Goal: Entertainment & Leisure: Consume media (video, audio)

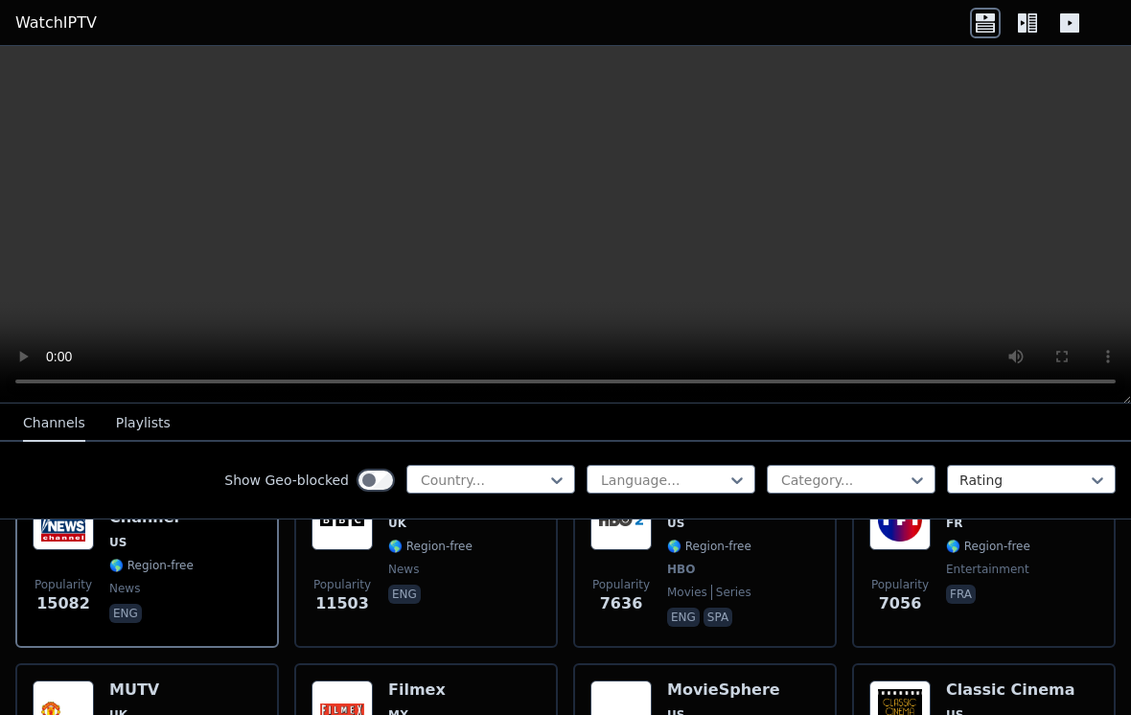
scroll to position [262, 0]
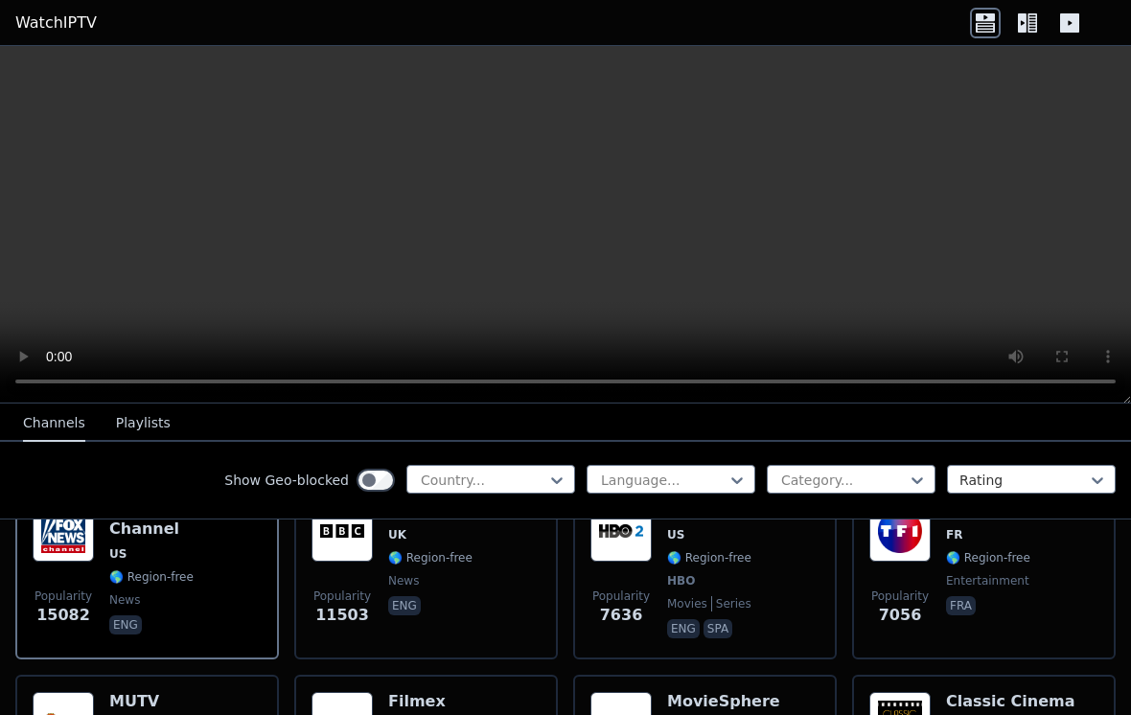
click at [563, 229] on video at bounding box center [565, 225] width 1131 height 358
click at [1086, 126] on video at bounding box center [565, 225] width 1131 height 358
click at [1118, 76] on video at bounding box center [565, 225] width 1131 height 358
click at [1115, 67] on video at bounding box center [565, 225] width 1131 height 358
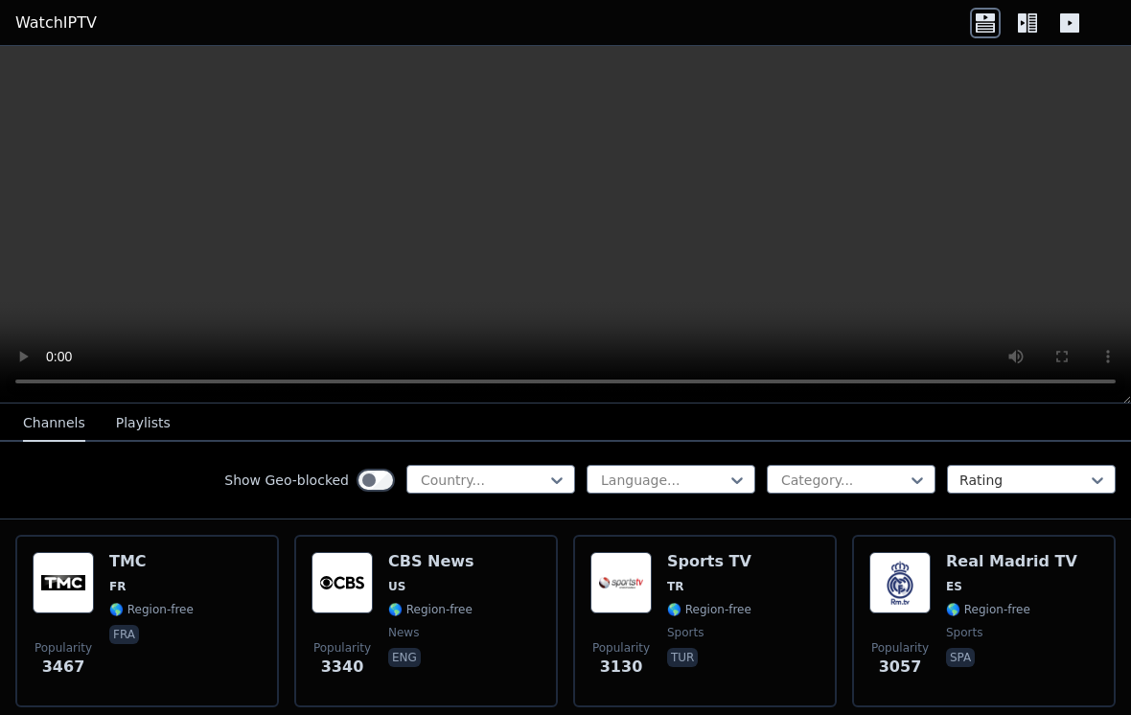
scroll to position [606, 0]
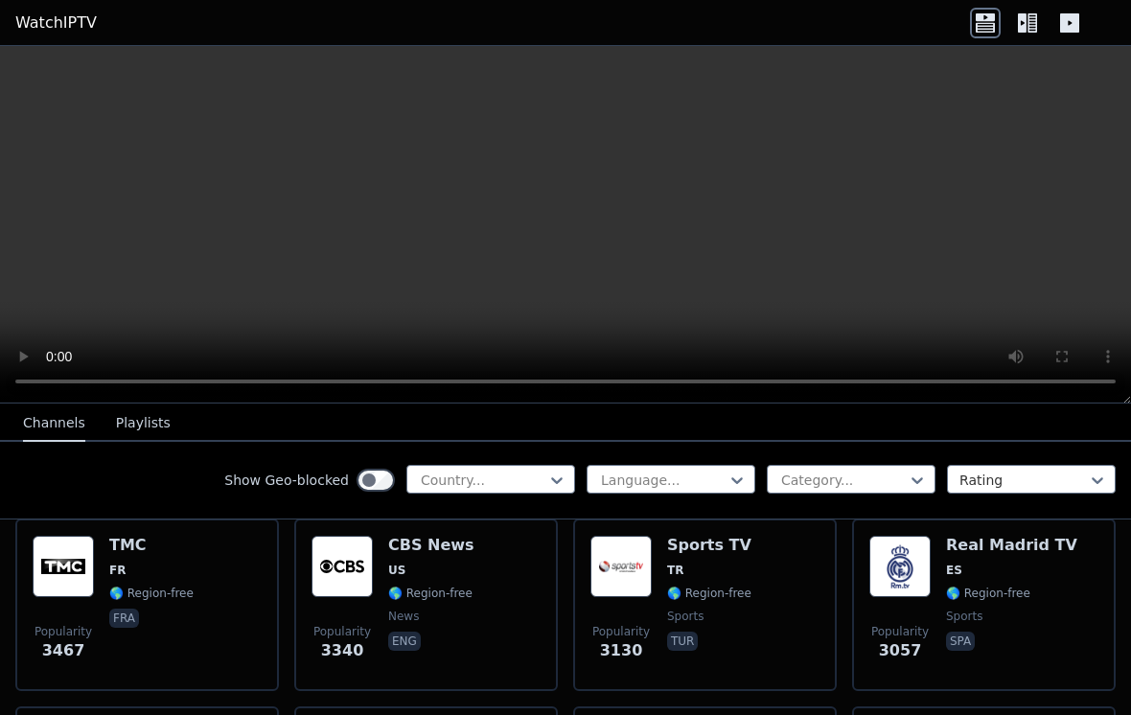
click at [737, 551] on h6 "Sports TV" at bounding box center [709, 545] width 84 height 19
click at [1084, 290] on video at bounding box center [565, 225] width 1131 height 358
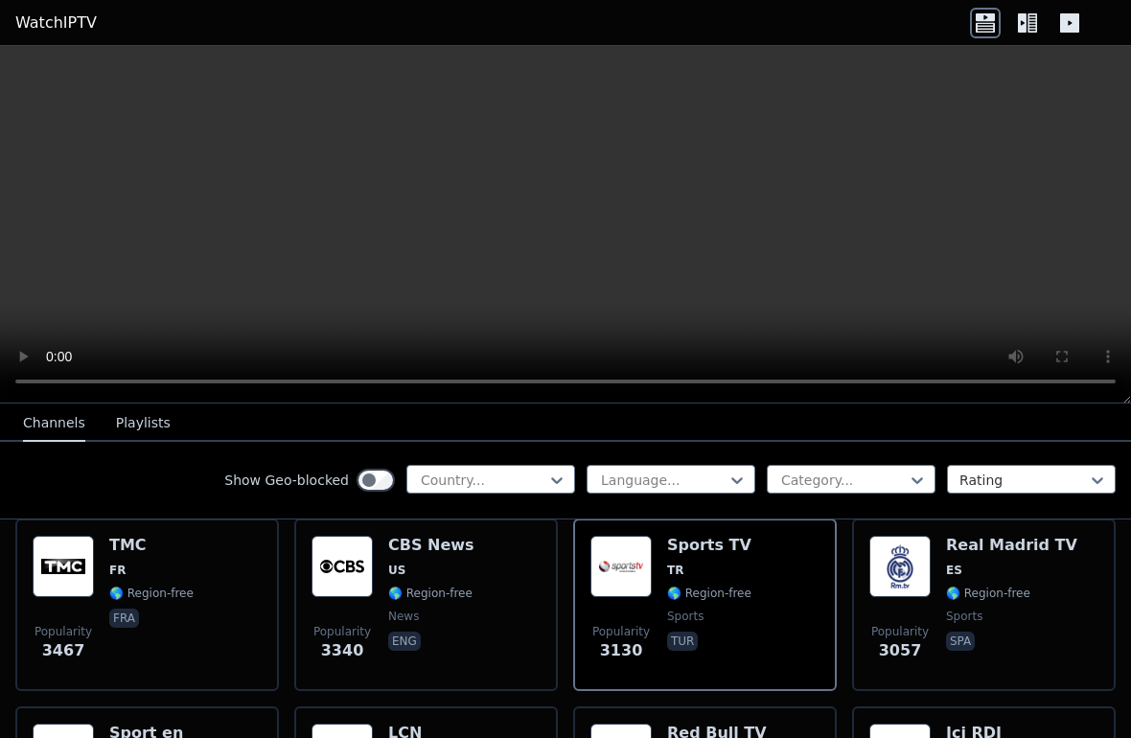
click at [25, 70] on video at bounding box center [565, 225] width 1131 height 358
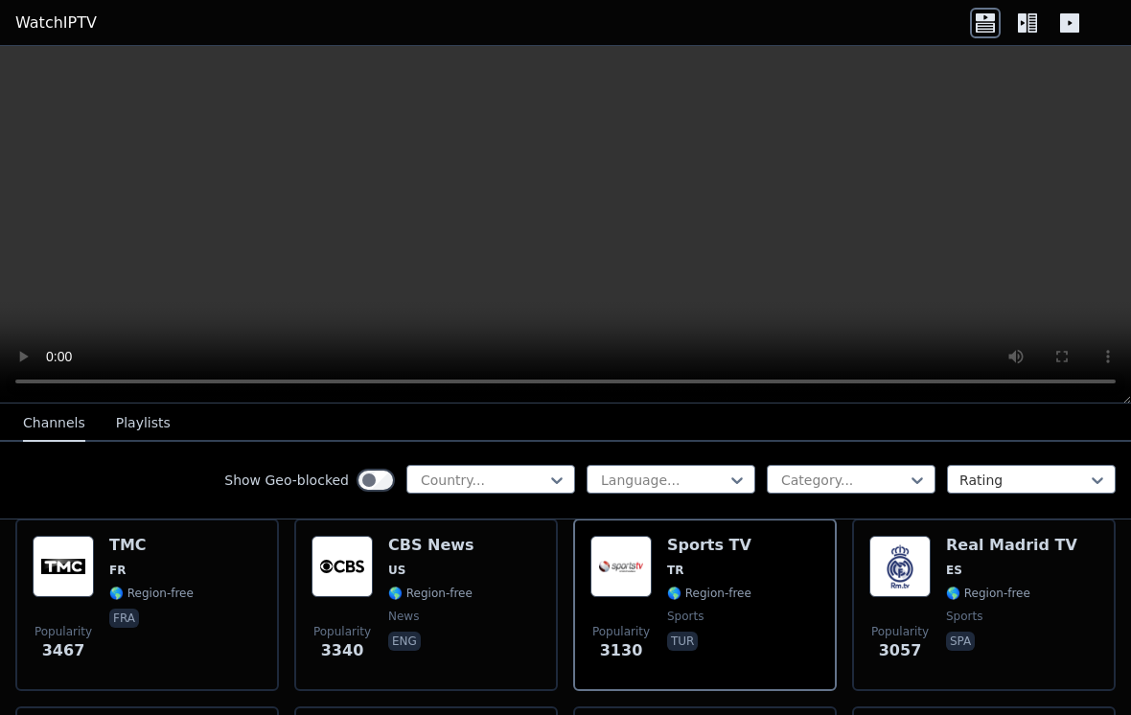
click at [561, 224] on video at bounding box center [565, 225] width 1131 height 358
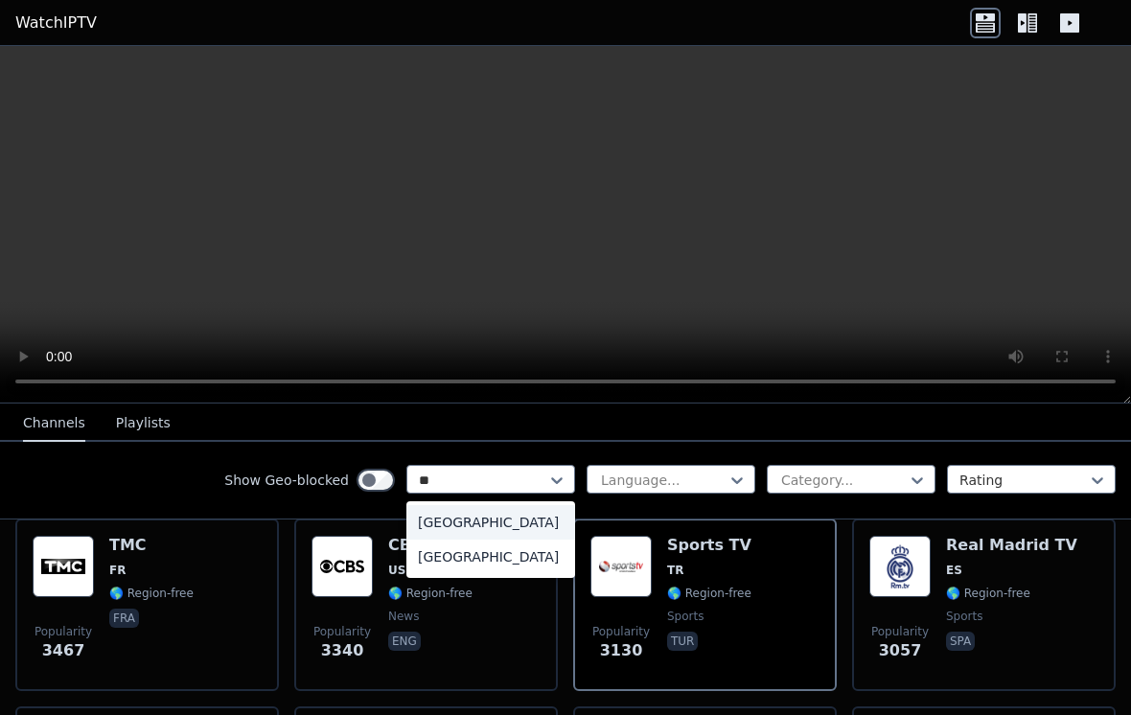
click at [505, 571] on div "[GEOGRAPHIC_DATA]" at bounding box center [490, 557] width 169 height 35
type input "**"
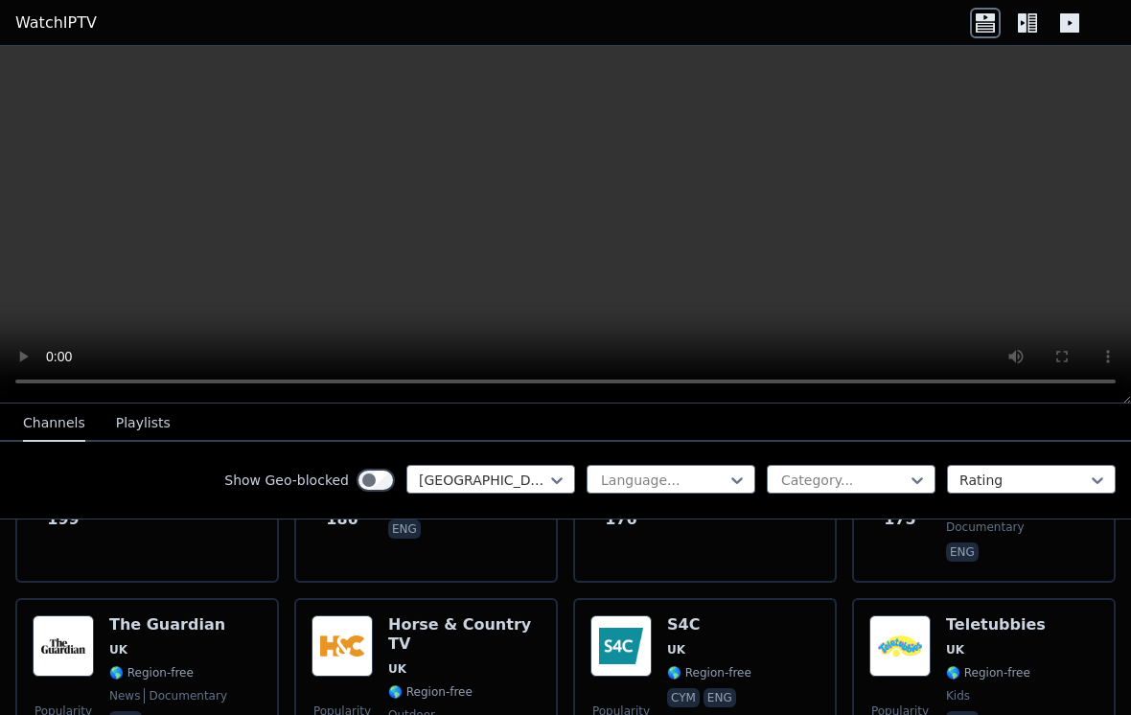
scroll to position [932, 0]
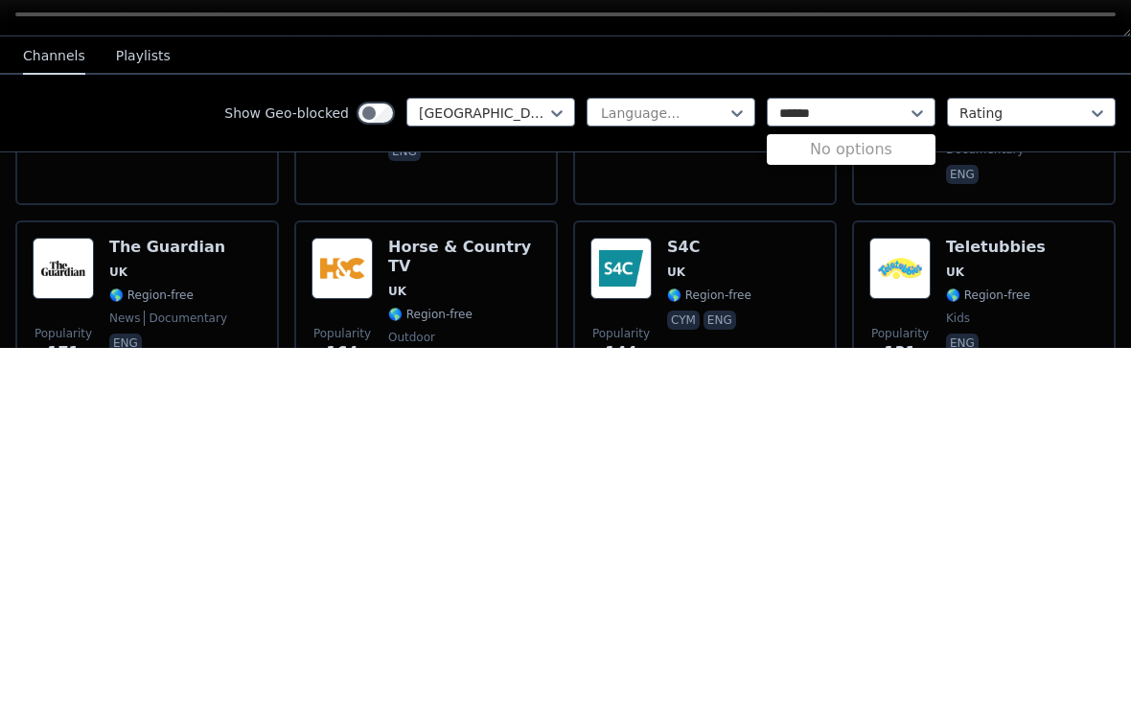
type input "******"
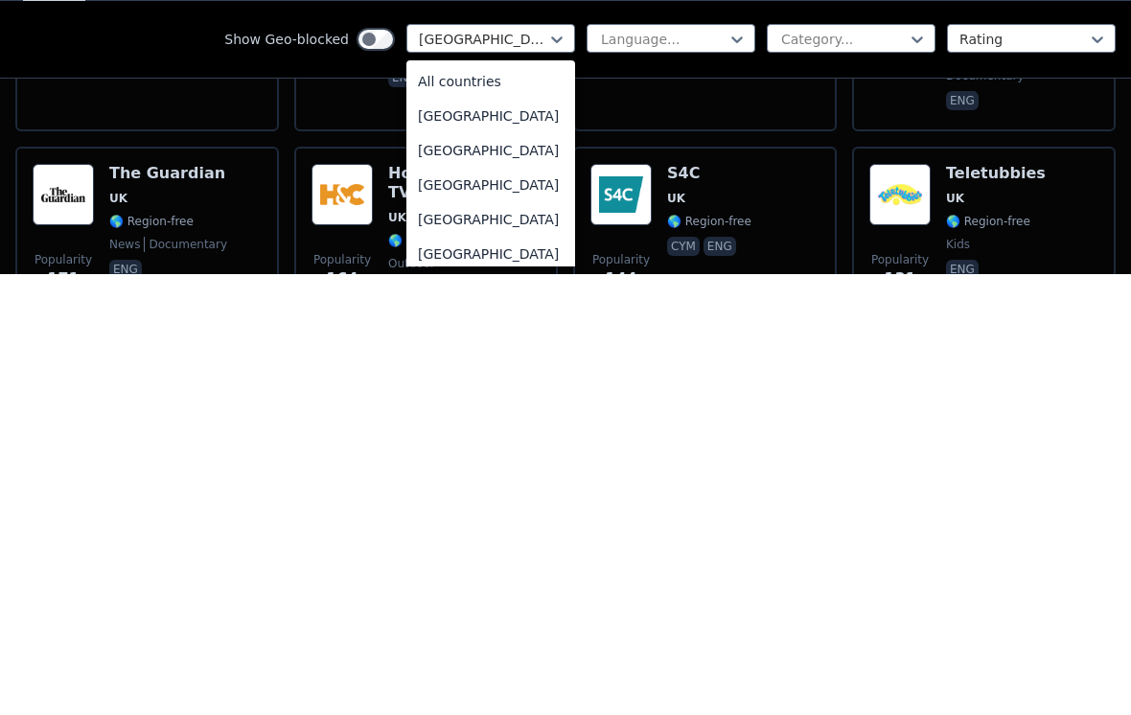
scroll to position [6550, 0]
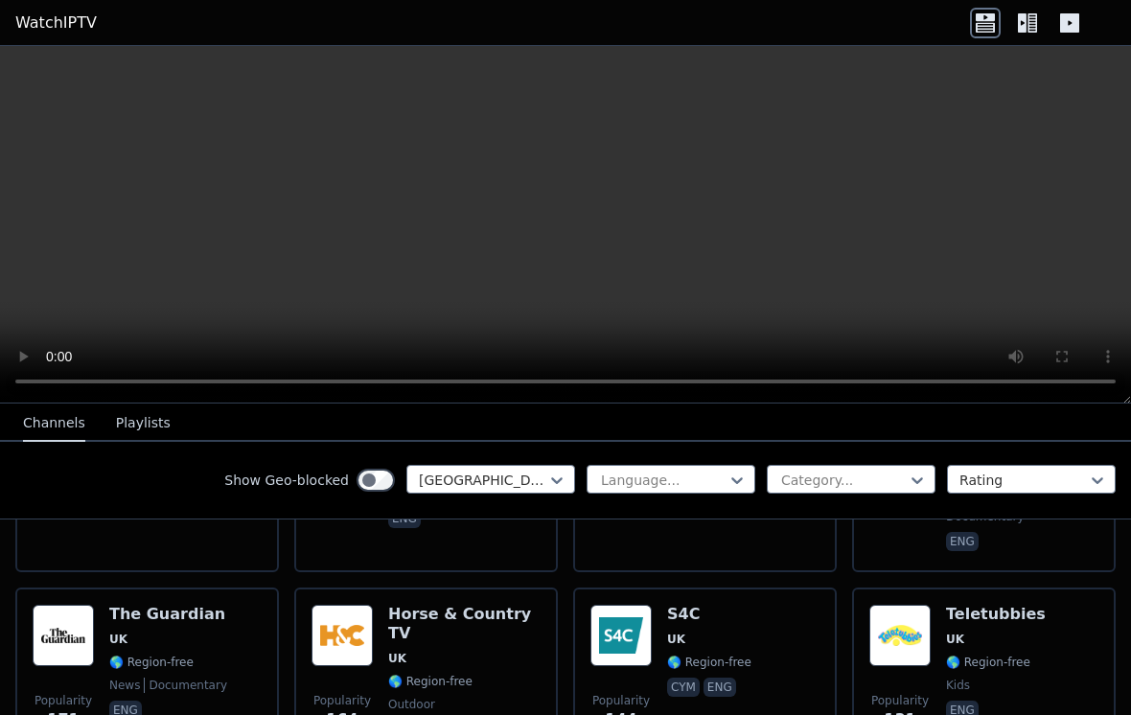
click at [1036, 290] on video at bounding box center [565, 225] width 1131 height 358
click at [138, 415] on button "Playlists" at bounding box center [143, 424] width 55 height 36
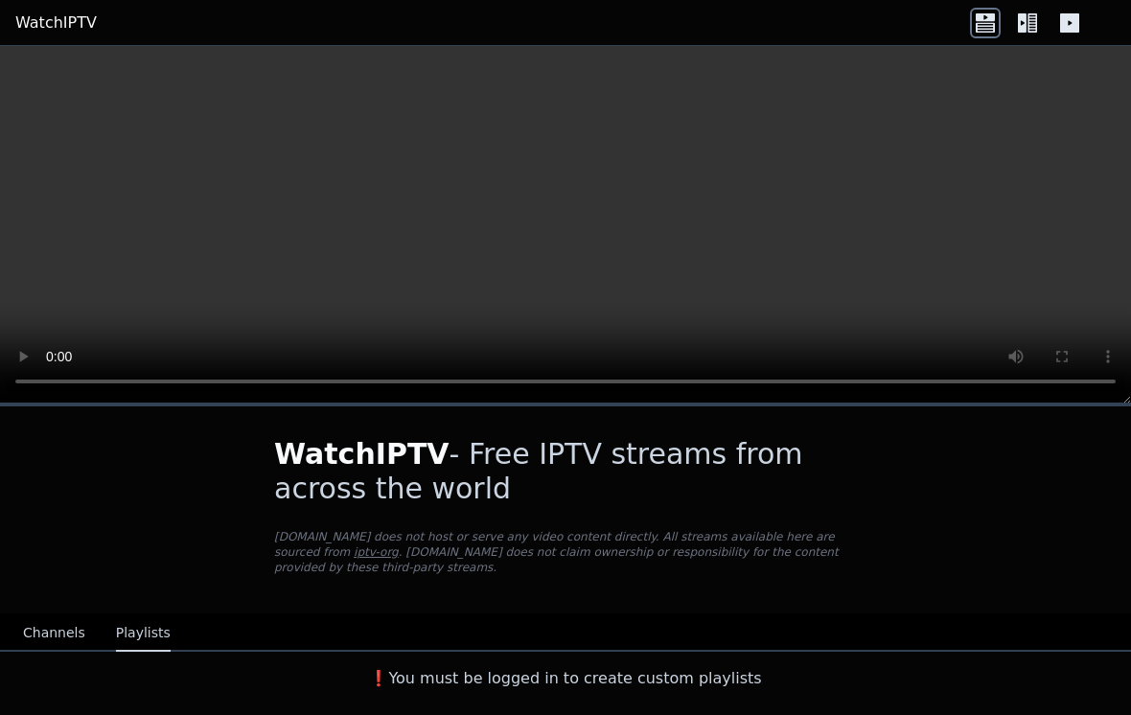
scroll to position [0, 0]
click at [26, 657] on div "❗️You must be logged in to create custom playlists" at bounding box center [565, 675] width 1131 height 46
click at [58, 617] on button "Channels" at bounding box center [54, 633] width 62 height 36
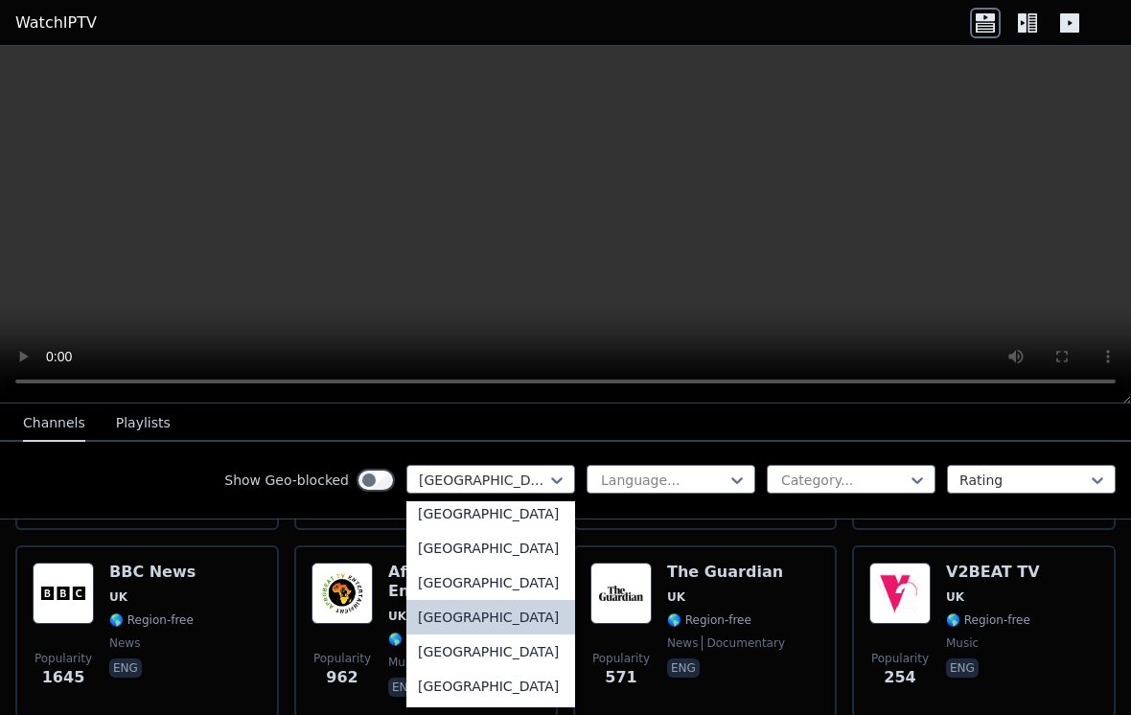
scroll to position [6657, 0]
click at [484, 666] on div "[GEOGRAPHIC_DATA]" at bounding box center [490, 649] width 169 height 35
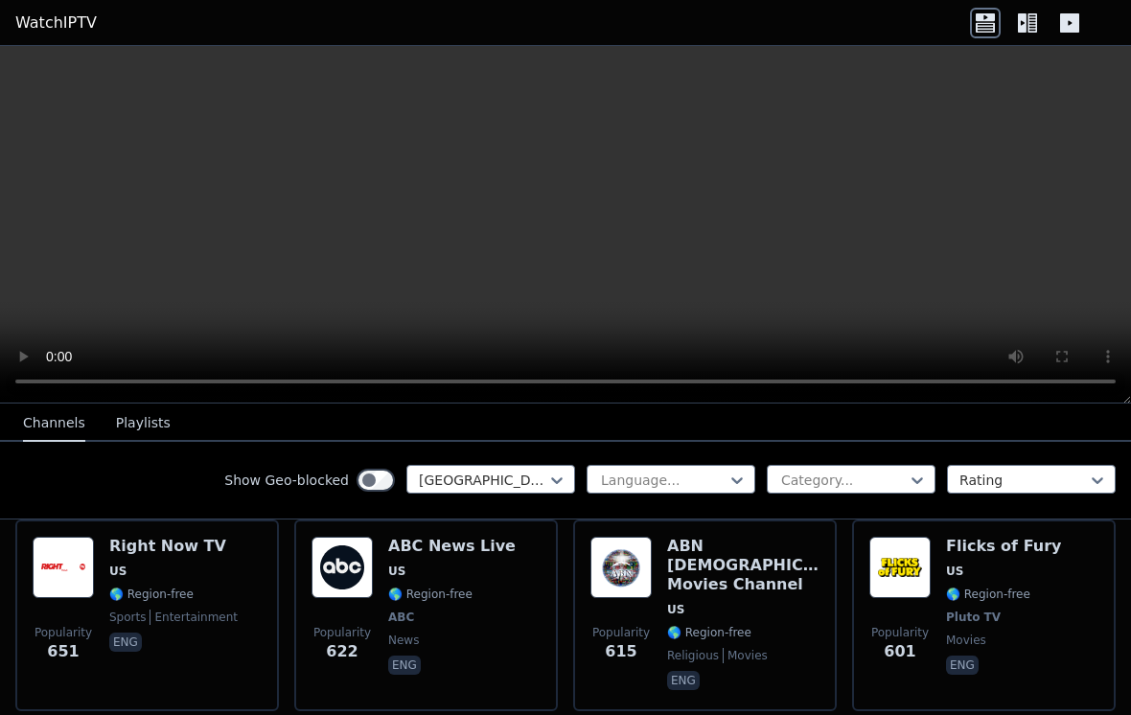
scroll to position [2345, 0]
click at [1027, 588] on span "🌎 Region-free" at bounding box center [988, 595] width 84 height 15
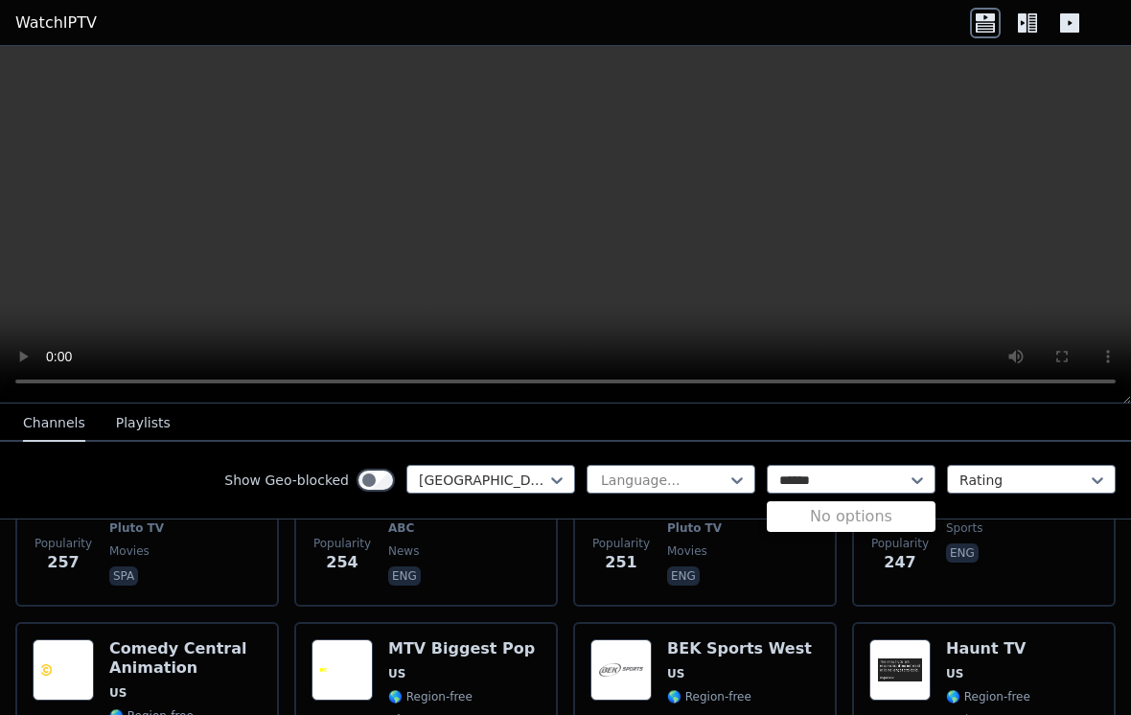
scroll to position [5057, 0]
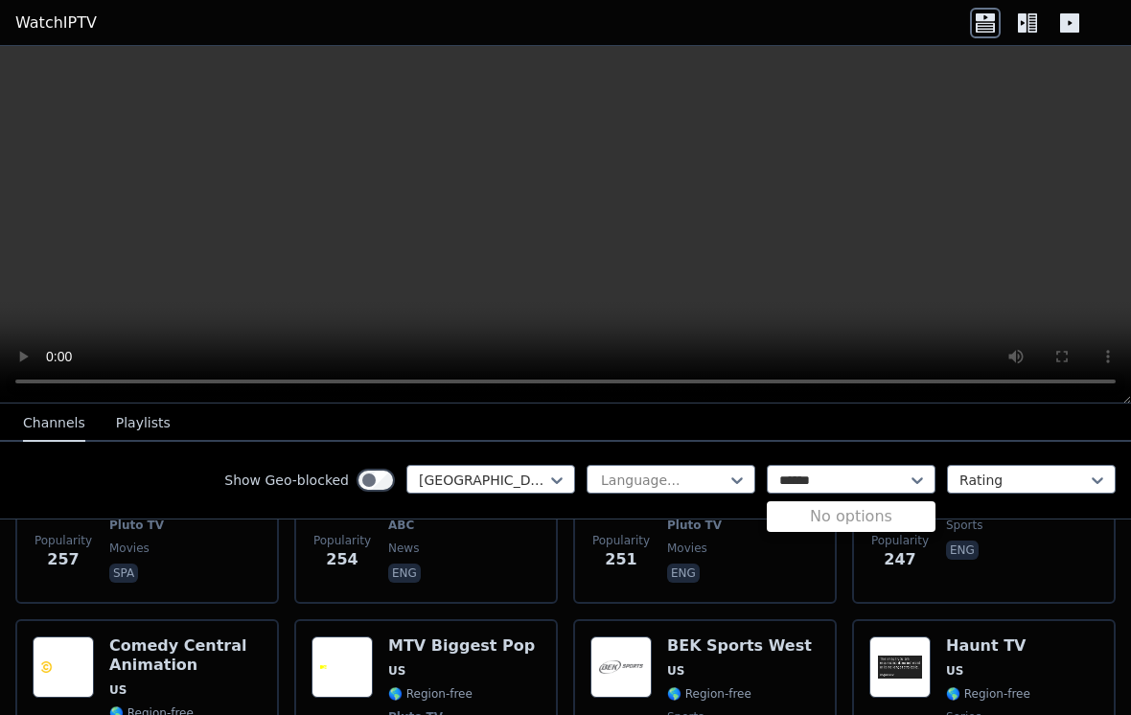
type input "******"
click at [32, 216] on video at bounding box center [565, 225] width 1131 height 358
